Goal: Navigation & Orientation: Find specific page/section

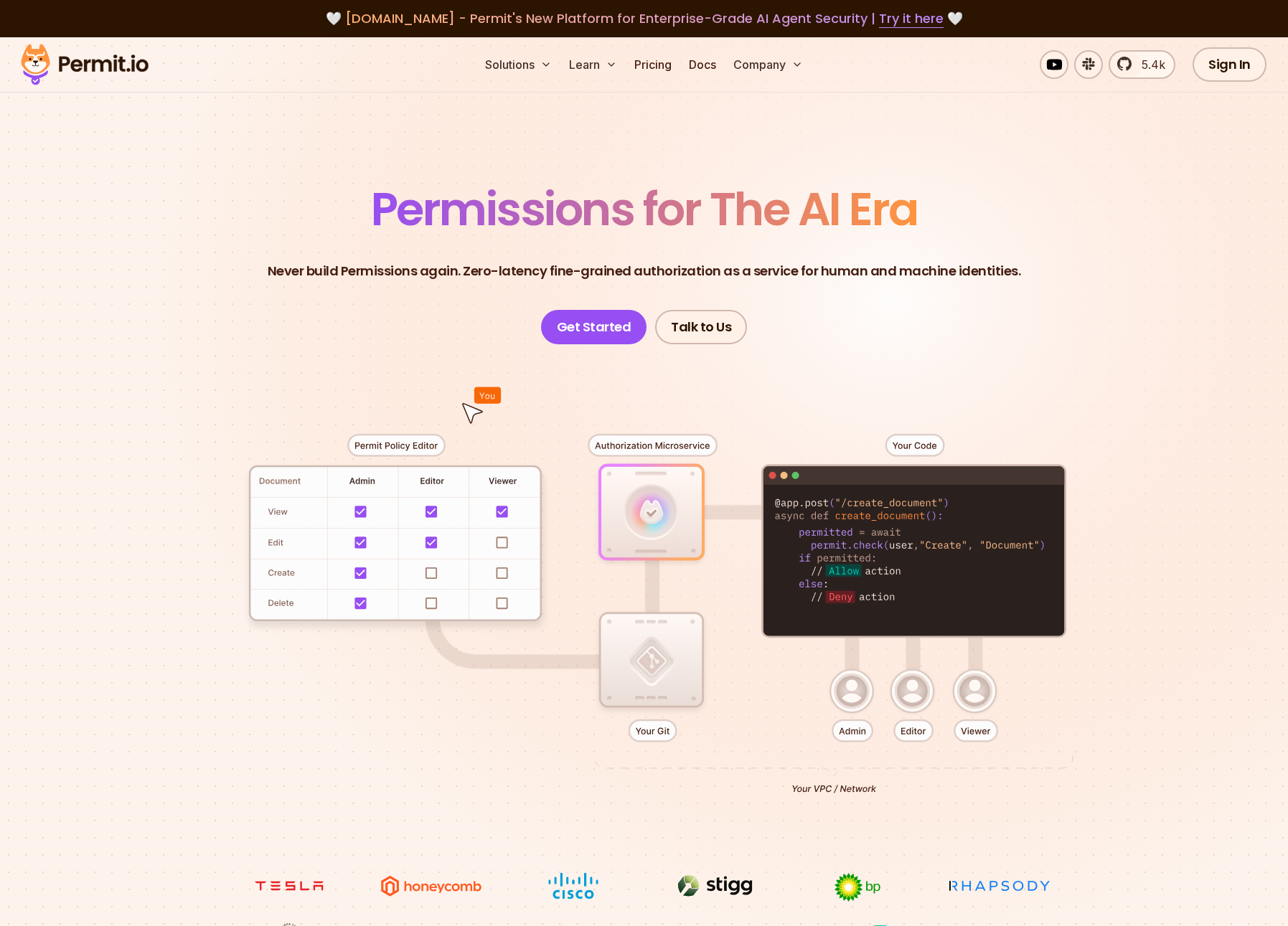
click at [1032, 20] on div "🤍 [DOMAIN_NAME] - Permit's New Platform for Enterprise-Grade AI Agent Security …" at bounding box center [644, 18] width 1219 height 20
click at [491, 578] on div at bounding box center [644, 608] width 1005 height 528
